Goal: Task Accomplishment & Management: Complete application form

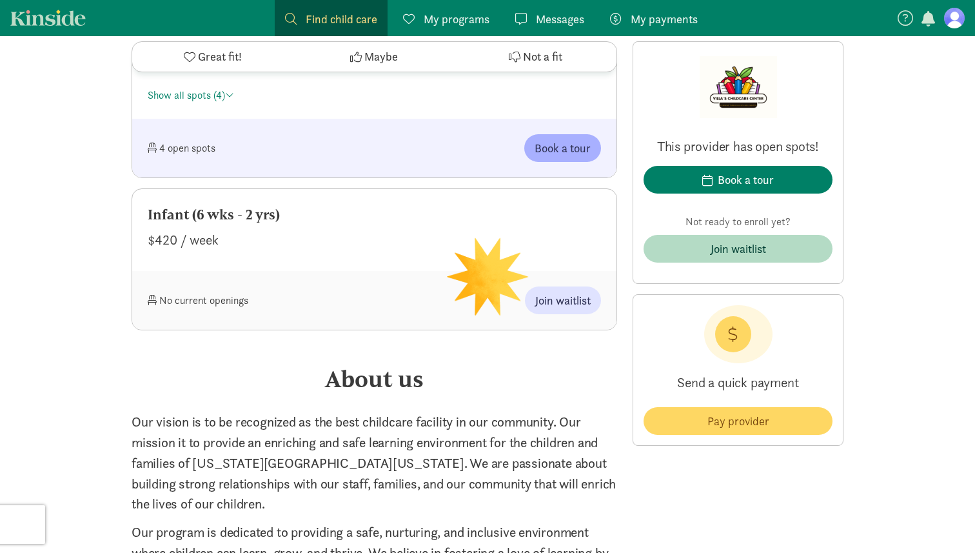
scroll to position [922, 0]
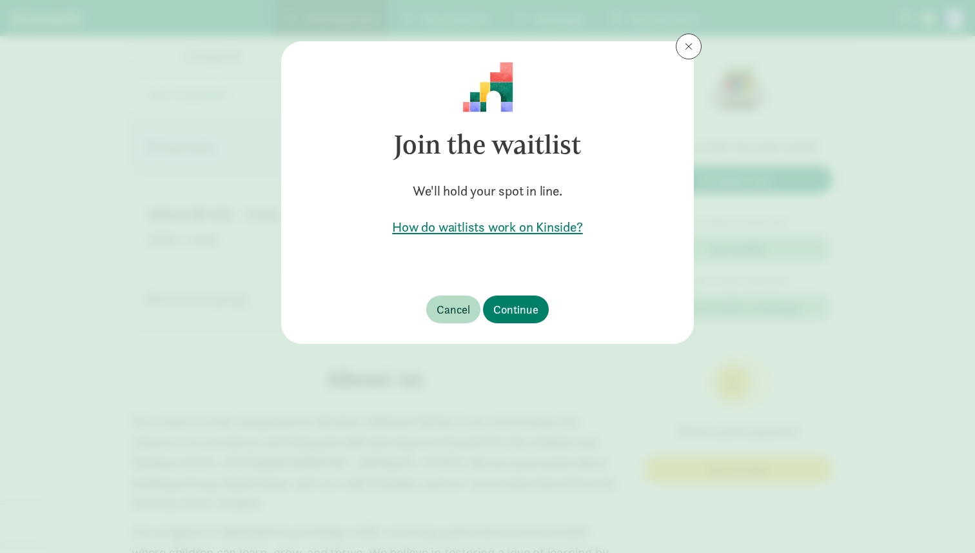
click at [508, 228] on h5 "How do waitlists work on Kinside?" at bounding box center [487, 227] width 371 height 18
click at [526, 301] on span "Continue" at bounding box center [515, 309] width 45 height 17
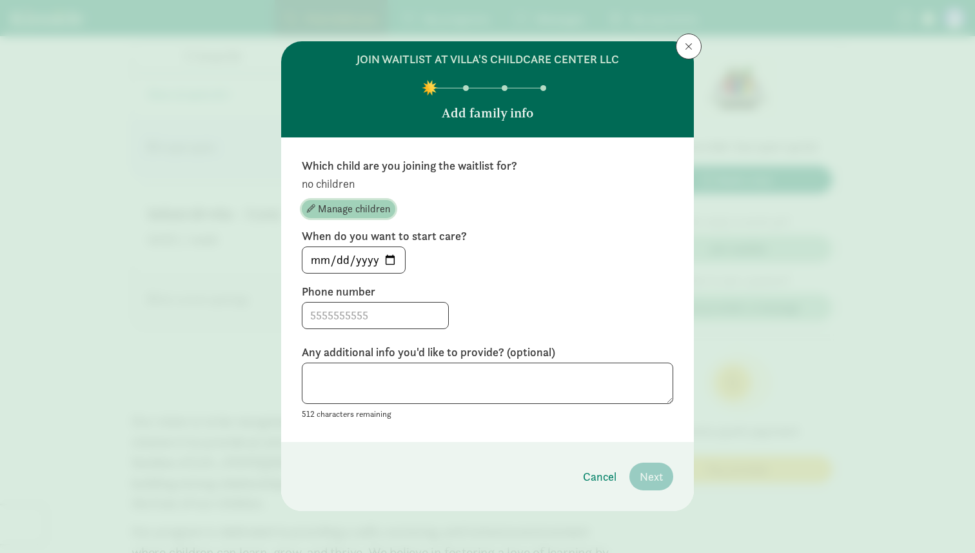
click at [387, 209] on span "Manage children" at bounding box center [354, 208] width 72 height 15
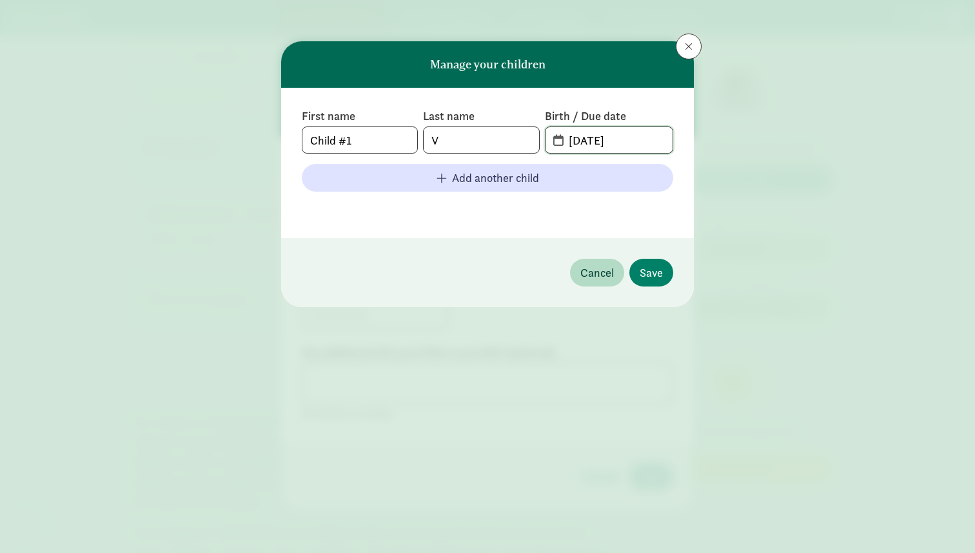
click at [597, 148] on input "[DATE]" at bounding box center [617, 140] width 112 height 26
click at [568, 137] on input "[DATE]" at bounding box center [617, 140] width 112 height 26
click at [693, 47] on button at bounding box center [689, 47] width 26 height 26
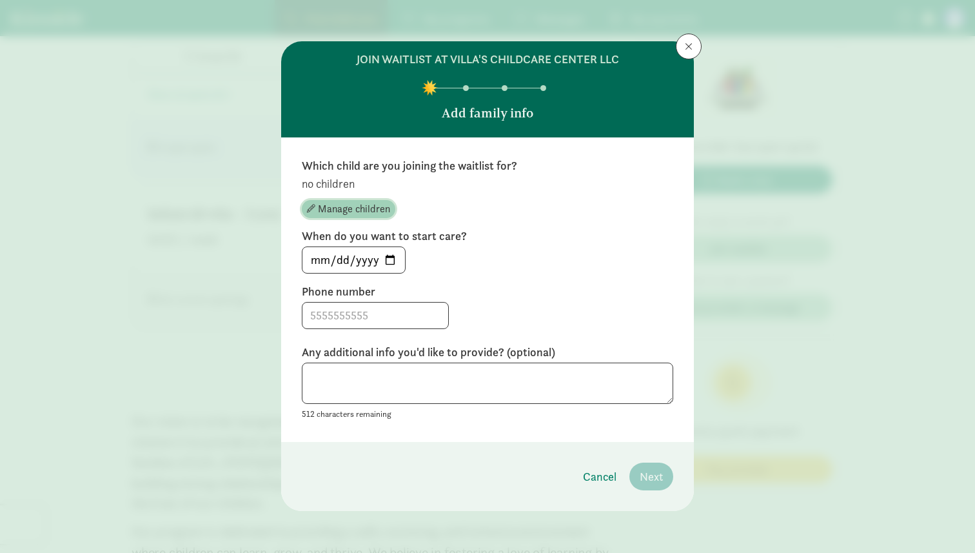
click at [366, 210] on span "Manage children" at bounding box center [354, 208] width 72 height 15
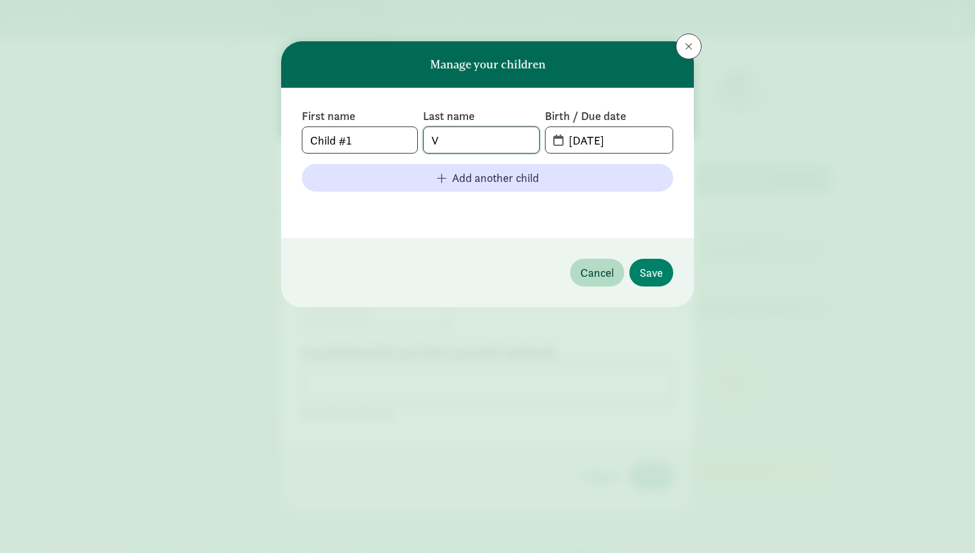
click at [463, 143] on input "V" at bounding box center [481, 140] width 115 height 26
type input "[PERSON_NAME]"
click at [379, 155] on div "First name Child #1 Last name [PERSON_NAME] Birth / Due date [DATE] Add another…" at bounding box center [487, 162] width 371 height 109
click at [379, 143] on input "Child #1" at bounding box center [359, 140] width 115 height 26
click at [379, 142] on input "Child #1" at bounding box center [359, 140] width 115 height 26
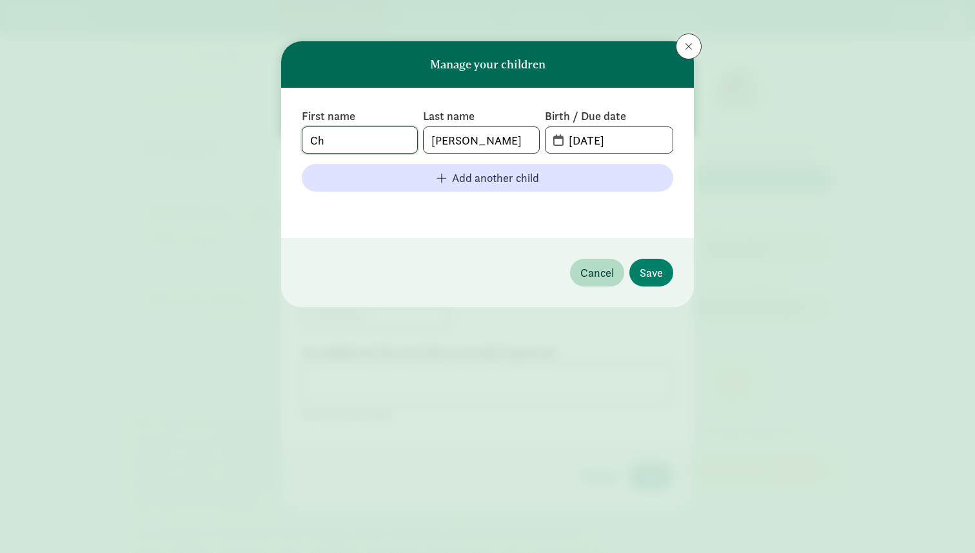
type input "C"
type input "?"
click at [589, 79] on header "Manage your children" at bounding box center [487, 64] width 413 height 46
click at [562, 141] on input "[DATE]" at bounding box center [617, 140] width 112 height 26
click at [557, 141] on span "[DATE]" at bounding box center [609, 140] width 127 height 26
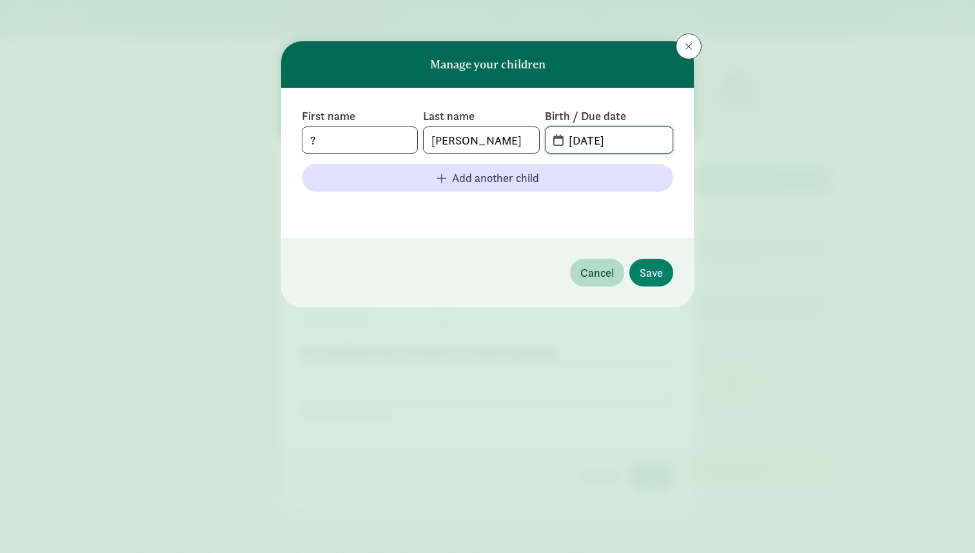
click at [583, 143] on input "[DATE]" at bounding box center [617, 140] width 112 height 26
click at [630, 143] on input "[DATE]" at bounding box center [617, 140] width 112 height 26
type input "[DATE]"
click at [338, 130] on input "?" at bounding box center [359, 140] width 115 height 26
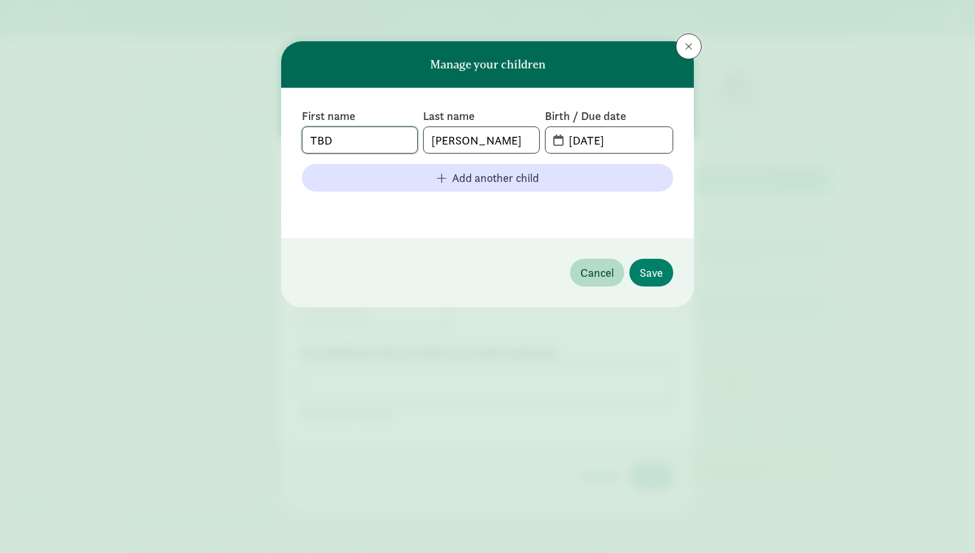
type input "TBD"
click at [595, 135] on input "[DATE]" at bounding box center [617, 140] width 112 height 26
click at [581, 141] on input "[DATE]" at bounding box center [617, 140] width 112 height 26
click at [598, 139] on input "[PHONE_NUMBER]" at bounding box center [617, 140] width 112 height 26
type input "[DATE]"
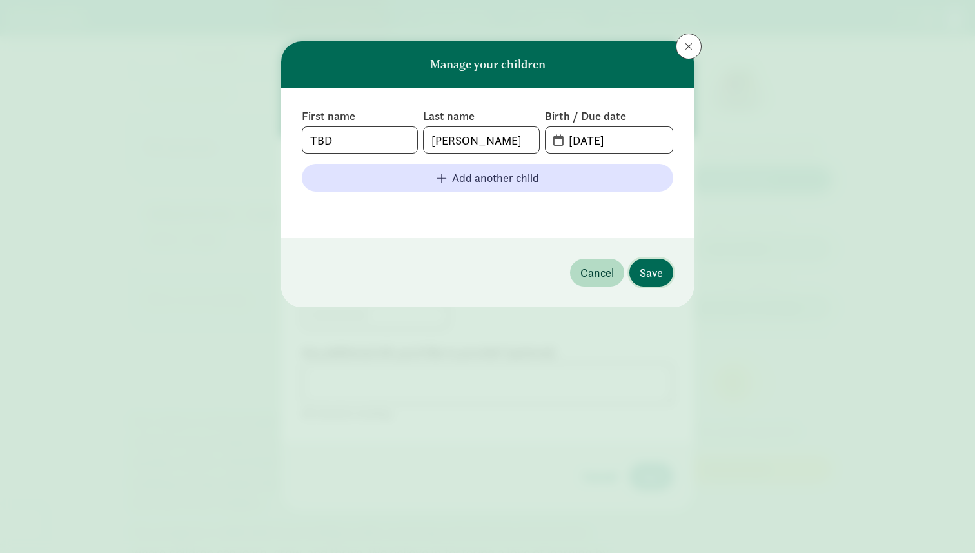
click at [656, 269] on span "Save" at bounding box center [651, 272] width 23 height 17
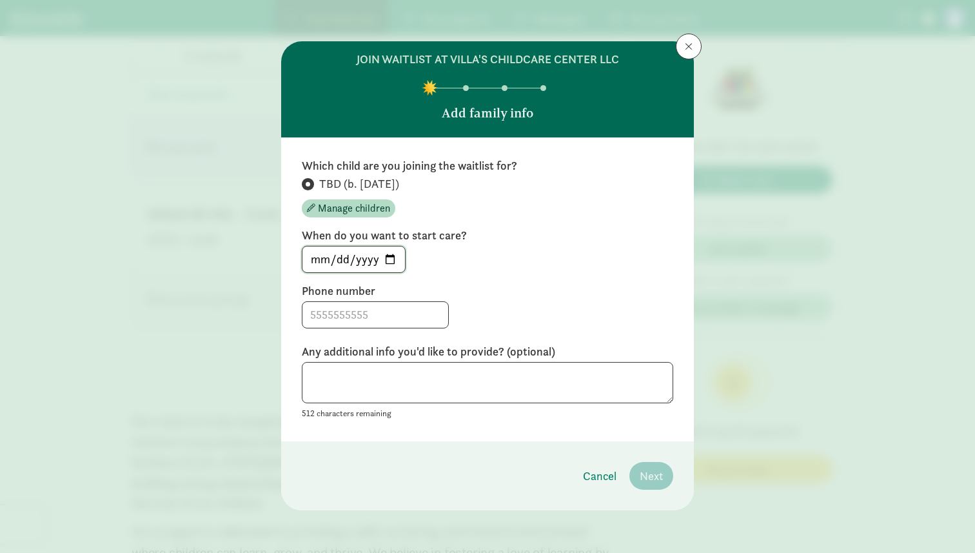
click at [394, 261] on input "[DATE]" at bounding box center [353, 259] width 103 height 26
click at [628, 291] on label "Phone number" at bounding box center [487, 290] width 371 height 15
click at [401, 262] on input "[DATE]" at bounding box center [353, 259] width 103 height 26
click at [386, 256] on input "[DATE]" at bounding box center [353, 259] width 103 height 26
click at [393, 256] on input "[DATE]" at bounding box center [353, 259] width 103 height 26
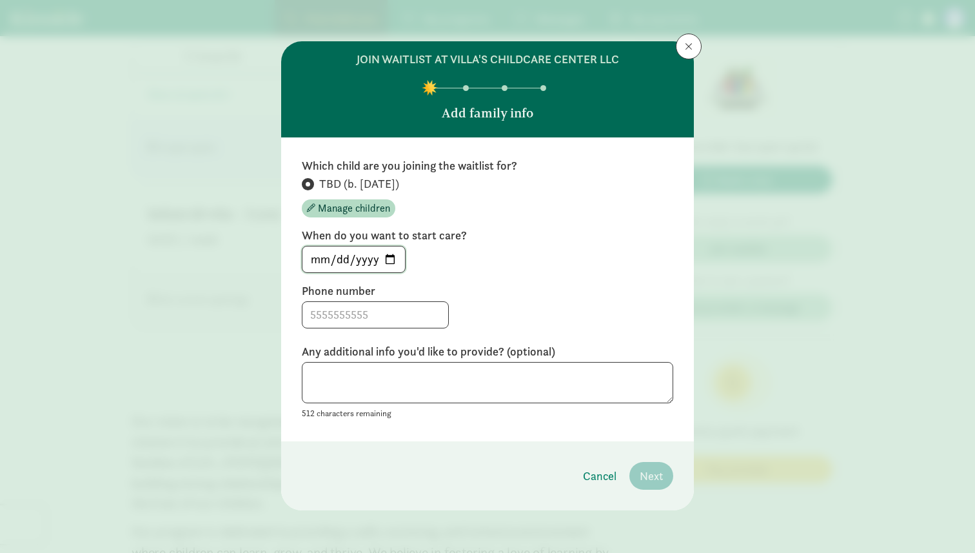
click at [392, 258] on input "[DATE]" at bounding box center [353, 259] width 103 height 26
type input "[DATE]"
click at [632, 295] on label "Phone number" at bounding box center [487, 290] width 371 height 15
click at [430, 308] on div at bounding box center [487, 314] width 371 height 27
click at [410, 310] on input at bounding box center [375, 315] width 146 height 26
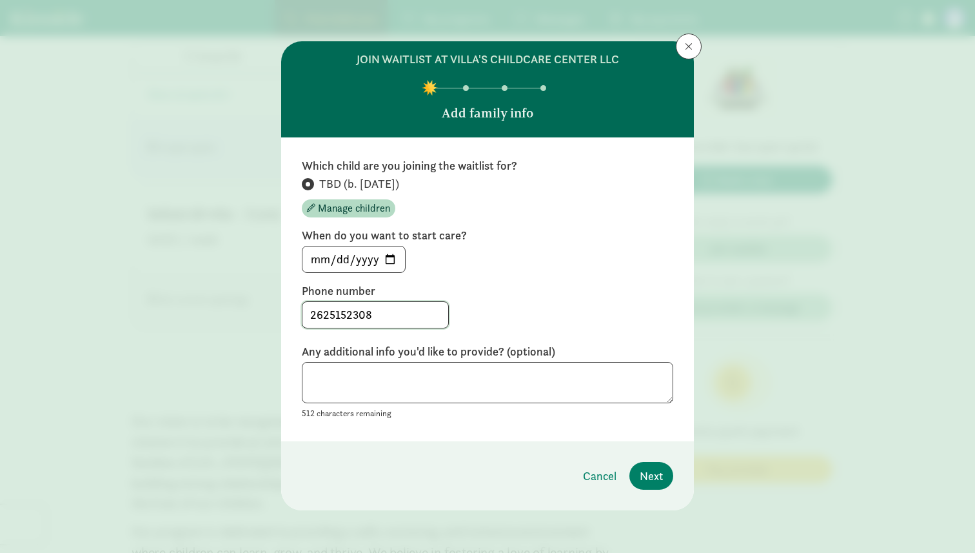
type input "2625152308"
click at [481, 315] on div "2625152308" at bounding box center [487, 314] width 371 height 27
click at [514, 391] on textarea at bounding box center [487, 383] width 371 height 42
type textarea "We are best friends with [PERSON_NAME]! We know you love him and you will love …"
drag, startPoint x: 431, startPoint y: 387, endPoint x: 279, endPoint y: 375, distance: 152.6
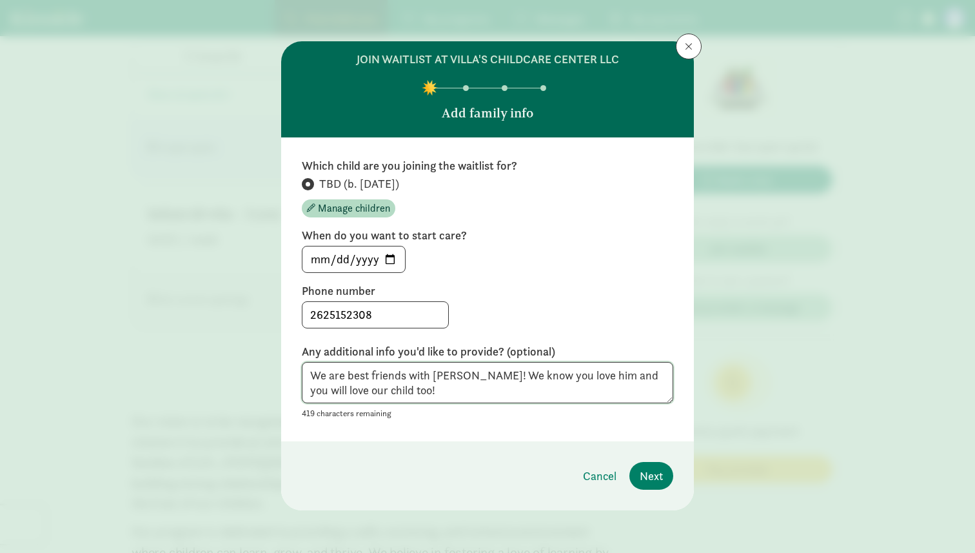
click at [280, 377] on div "join waitlist at Villa's Childcare Center LLC Add family info Which child are y…" at bounding box center [487, 276] width 975 height 553
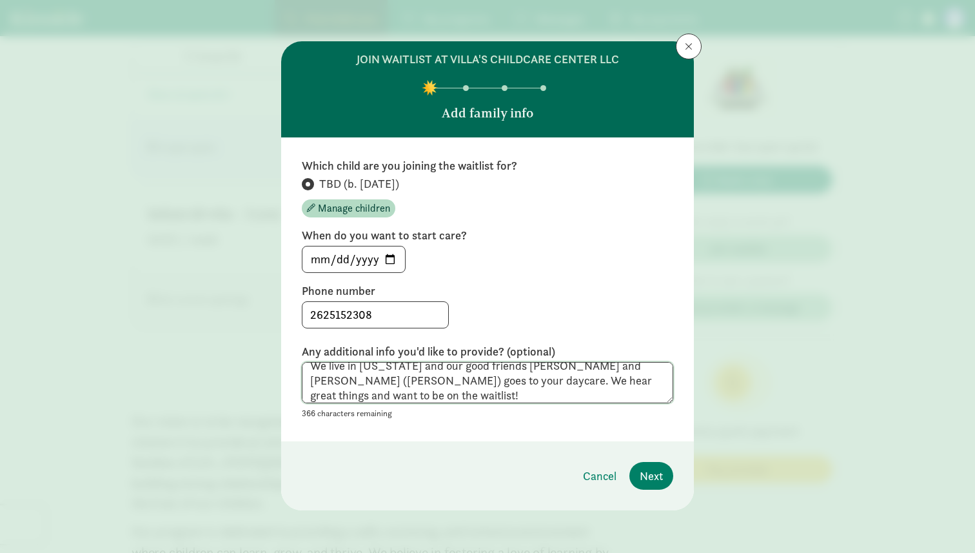
drag, startPoint x: 332, startPoint y: 379, endPoint x: 302, endPoint y: 383, distance: 29.9
click at [302, 382] on textarea "We live in [US_STATE] and our good friends [PERSON_NAME] and [PERSON_NAME] ([PE…" at bounding box center [487, 383] width 371 height 42
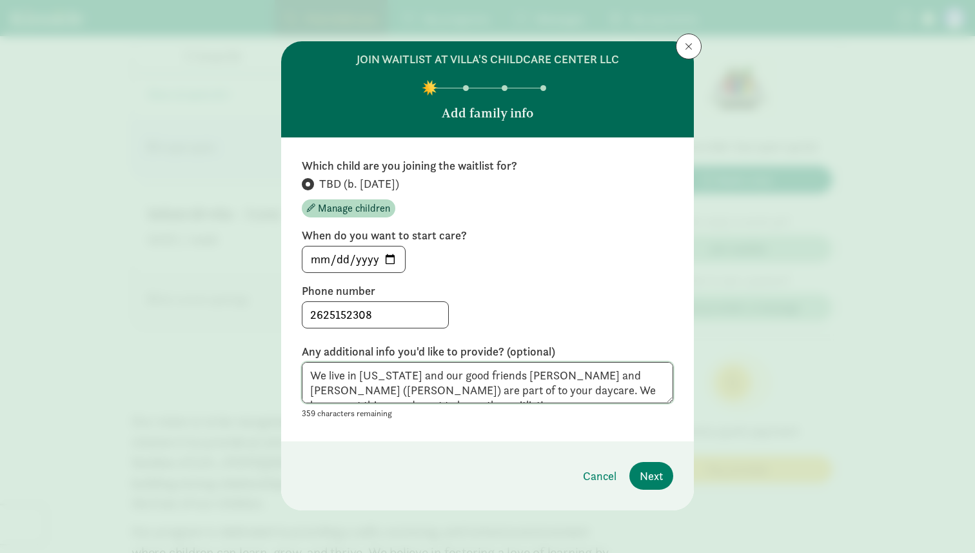
click at [371, 388] on textarea "We live in [US_STATE] and our good friends [PERSON_NAME] and [PERSON_NAME] ([PE…" at bounding box center [487, 383] width 371 height 42
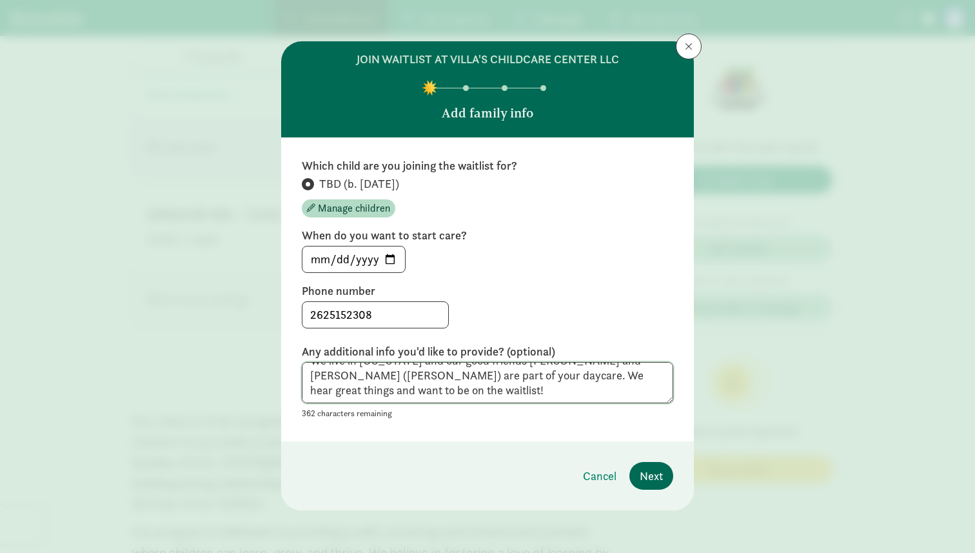
type textarea "We live in [US_STATE] and our good friends [PERSON_NAME] and [PERSON_NAME] ([PE…"
click at [650, 479] on span "Next" at bounding box center [651, 475] width 23 height 17
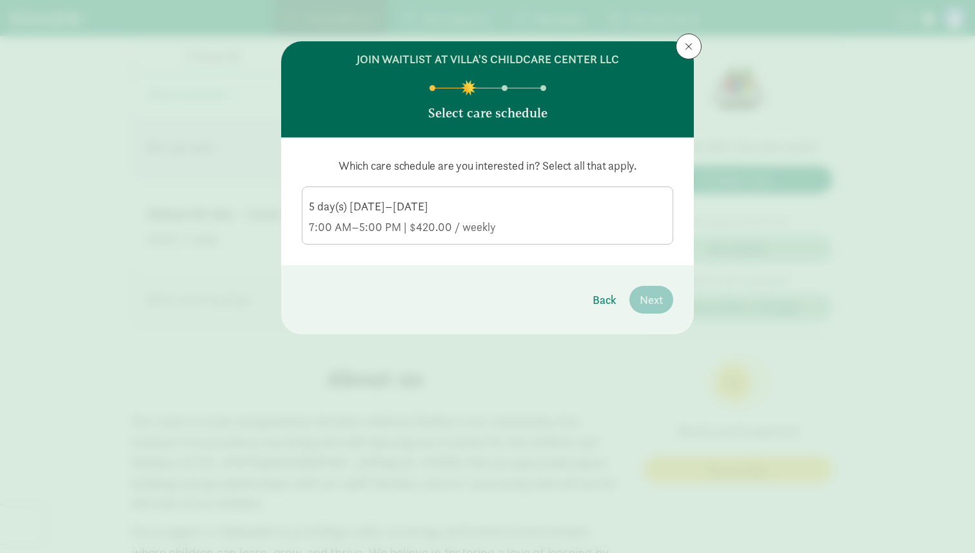
click at [352, 222] on div "7:00 AM–5:00 PM | $420.00 / weekly" at bounding box center [487, 226] width 357 height 15
click at [0, 0] on input "5 day(s) [DATE]–[DATE] 7:00 AM–5:00 PM | $420.00 / weekly" at bounding box center [0, 0] width 0 height 0
click at [657, 299] on span "Next" at bounding box center [651, 299] width 23 height 17
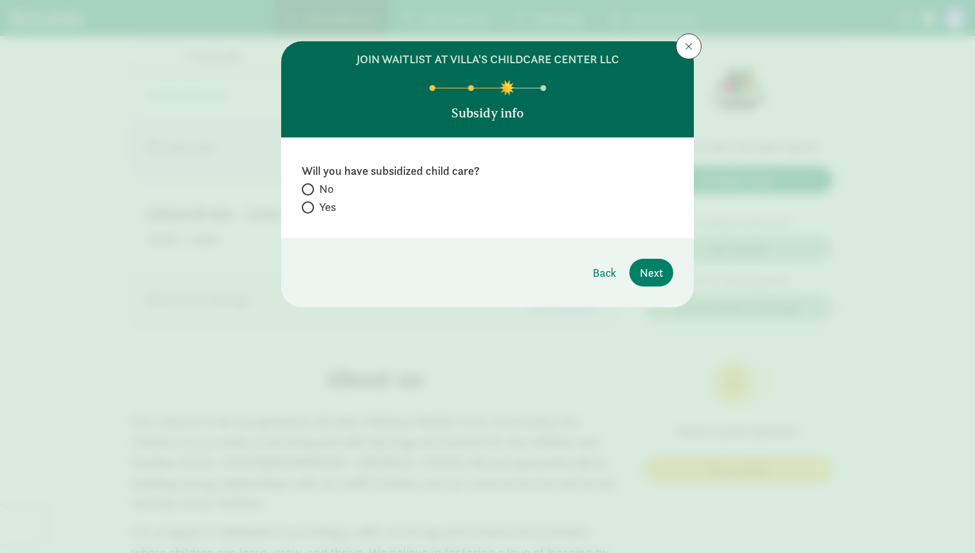
click at [326, 190] on span "No" at bounding box center [326, 188] width 14 height 15
click at [310, 190] on input "No" at bounding box center [306, 189] width 8 height 8
radio input "true"
click at [659, 272] on span "Next" at bounding box center [651, 272] width 23 height 17
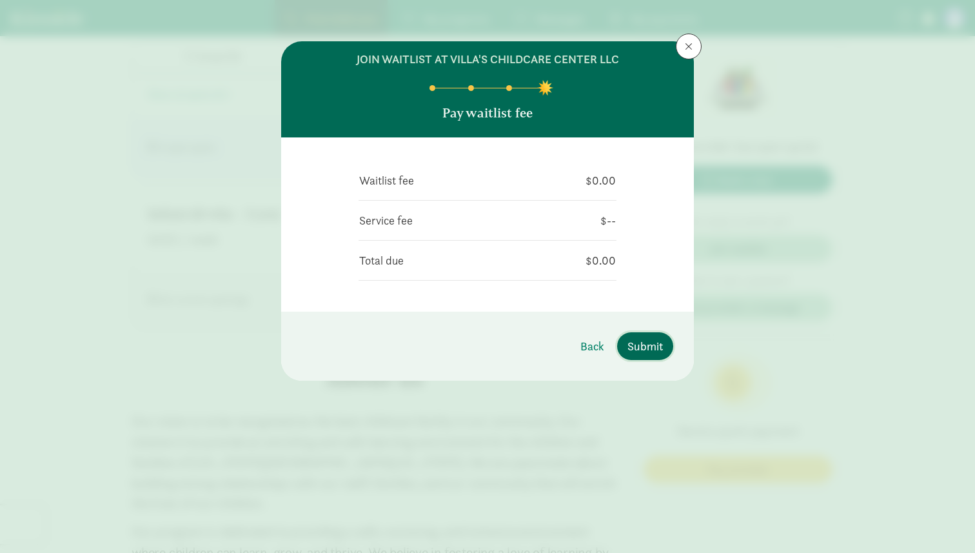
click at [649, 349] on span "Submit" at bounding box center [645, 345] width 35 height 17
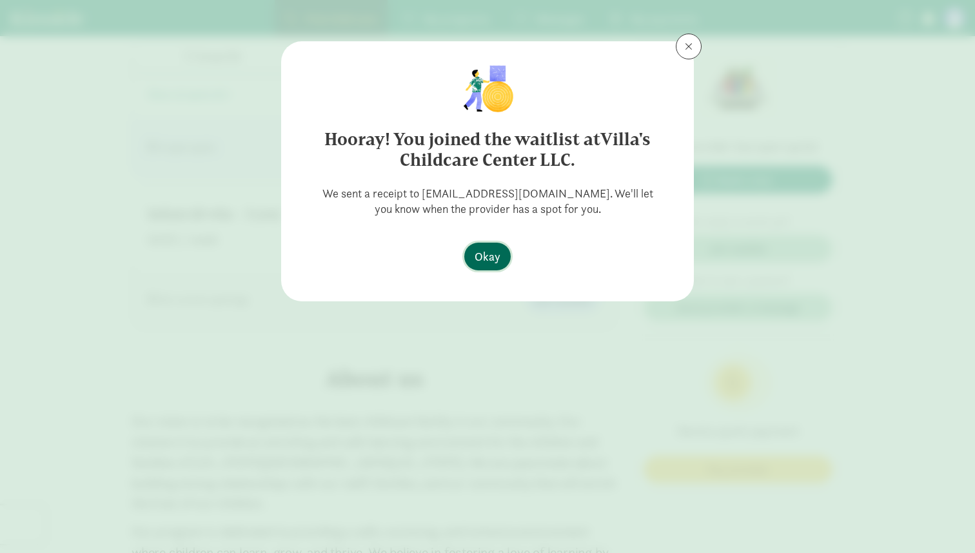
click at [486, 256] on span "Okay" at bounding box center [488, 256] width 26 height 17
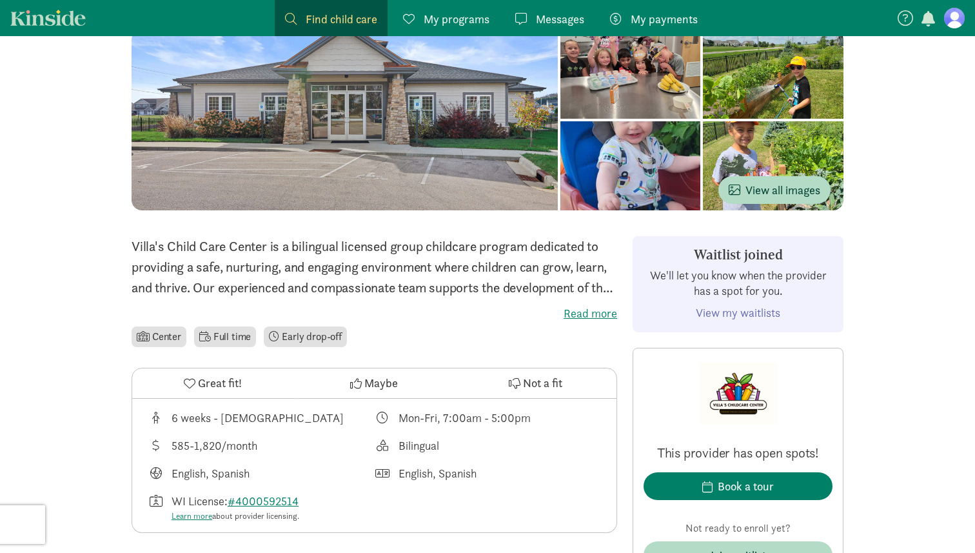
scroll to position [0, 0]
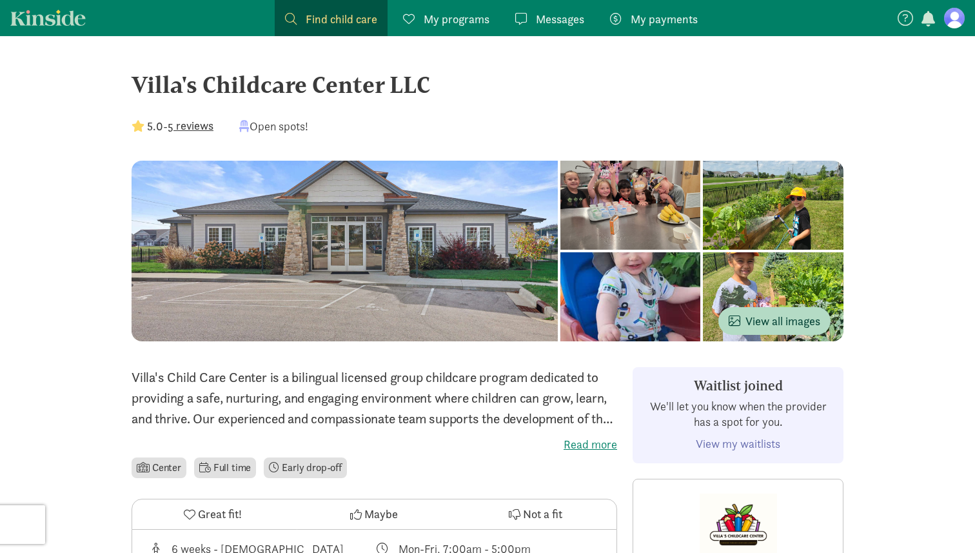
click at [590, 444] on label "Read more" at bounding box center [375, 444] width 486 height 15
click at [0, 0] on input "Read more" at bounding box center [0, 0] width 0 height 0
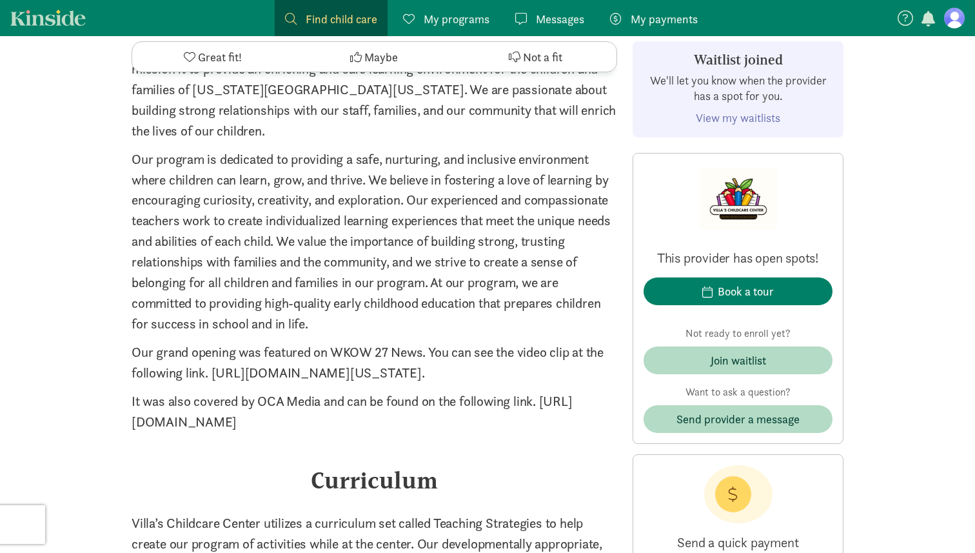
scroll to position [1422, 0]
drag, startPoint x: 210, startPoint y: 330, endPoint x: 611, endPoint y: 355, distance: 401.2
click at [611, 355] on p "Our grand opening was featured on WKOW 27 News. You can see the video clip at t…" at bounding box center [375, 361] width 486 height 41
